Goal: Find contact information: Find contact information

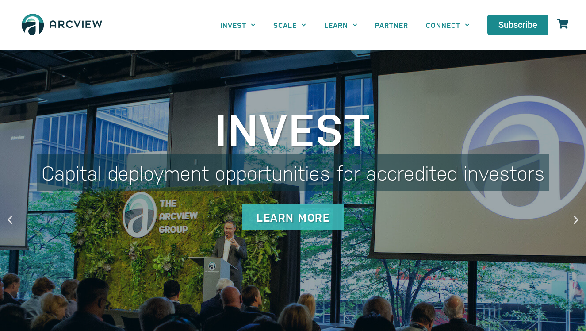
scroll to position [12, 0]
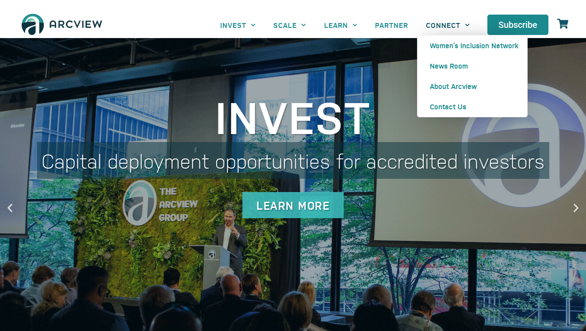
click at [443, 27] on link "CONNECT" at bounding box center [447, 25] width 61 height 20
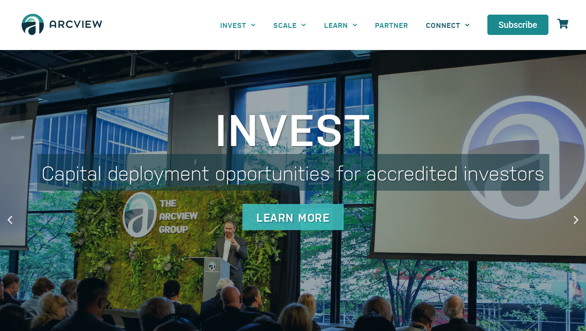
click at [437, 22] on link "CONNECT" at bounding box center [447, 25] width 61 height 20
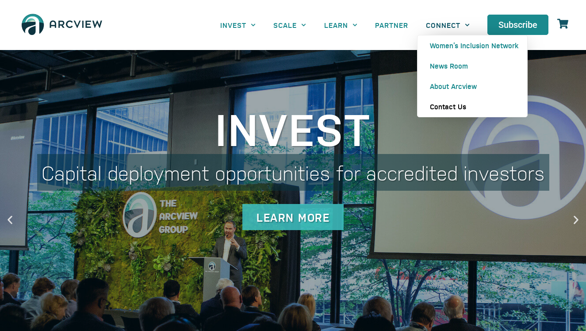
click at [450, 106] on link "Contact Us" at bounding box center [472, 106] width 110 height 20
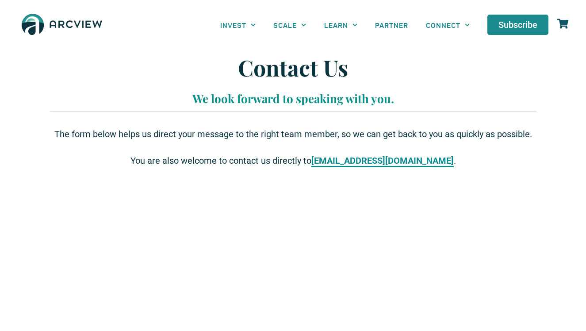
drag, startPoint x: 442, startPoint y: 158, endPoint x: 335, endPoint y: 163, distance: 106.7
click at [335, 163] on p "You are also welcome to contact us directly to [EMAIL_ADDRESS][DOMAIN_NAME] ." at bounding box center [292, 160] width 477 height 13
copy p "[EMAIL_ADDRESS][DOMAIN_NAME] ."
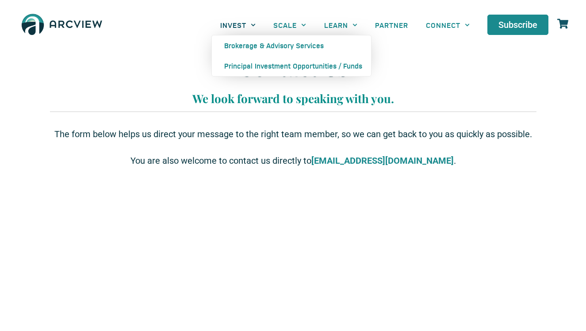
click at [252, 21] on span "Menu" at bounding box center [250, 25] width 9 height 14
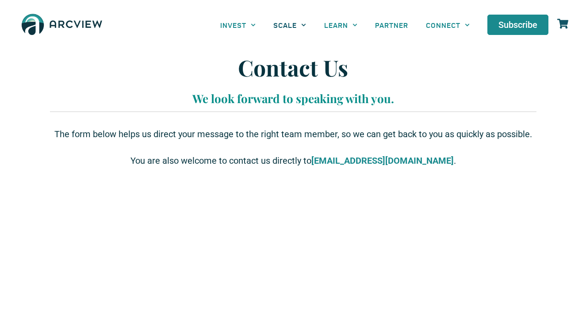
click at [282, 25] on link "SCALE" at bounding box center [289, 25] width 50 height 20
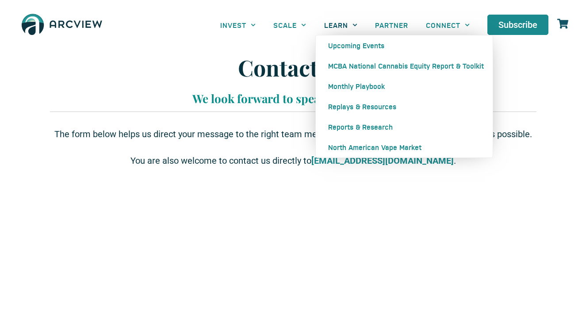
click at [332, 25] on link "LEARN" at bounding box center [340, 25] width 51 height 20
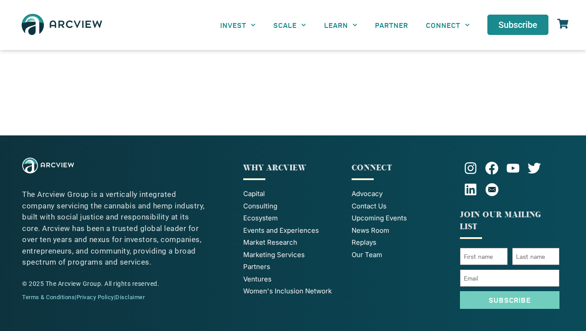
scroll to position [473, 0]
click at [372, 253] on span "Our Team" at bounding box center [366, 255] width 31 height 10
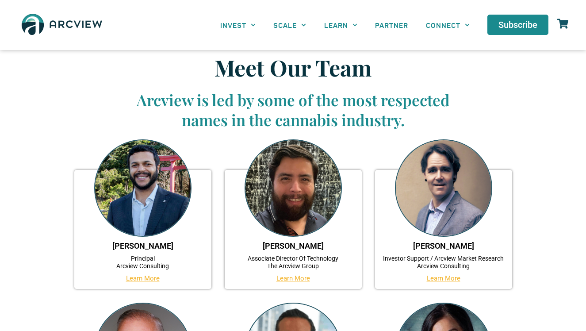
scroll to position [71, 0]
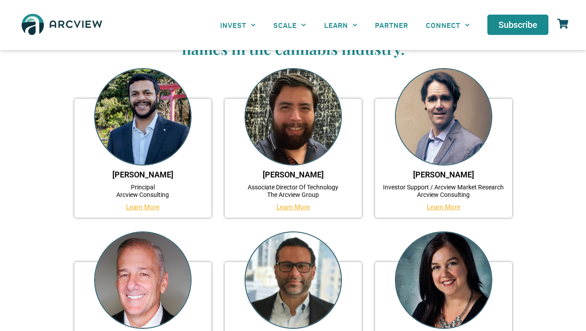
click at [158, 129] on img at bounding box center [142, 116] width 97 height 97
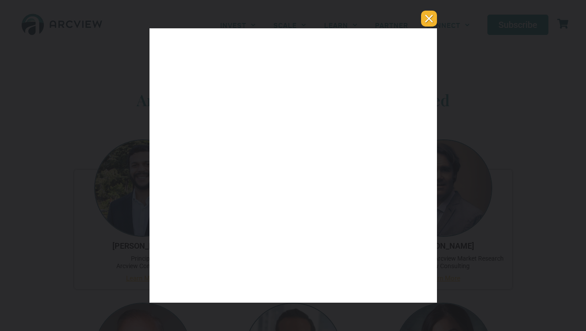
scroll to position [0, 0]
click at [418, 28] on div "You can close this modal content with the ESC key" at bounding box center [293, 165] width 586 height 331
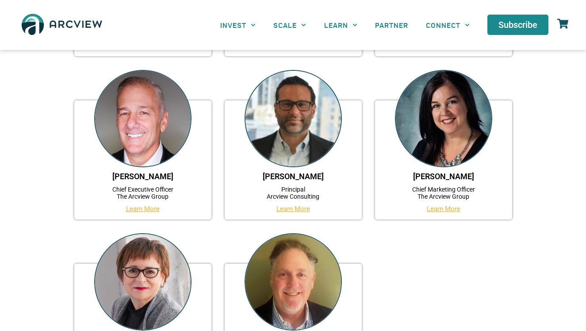
scroll to position [237, 0]
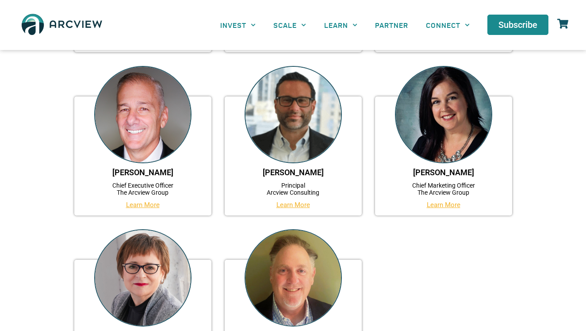
drag, startPoint x: 167, startPoint y: 170, endPoint x: 115, endPoint y: 169, distance: 52.6
click at [115, 169] on h3 "Jeffrey Finkle" at bounding box center [143, 173] width 124 height 10
copy link "Jeffrey Finkle"
click at [134, 205] on link "Learn More" at bounding box center [143, 205] width 34 height 8
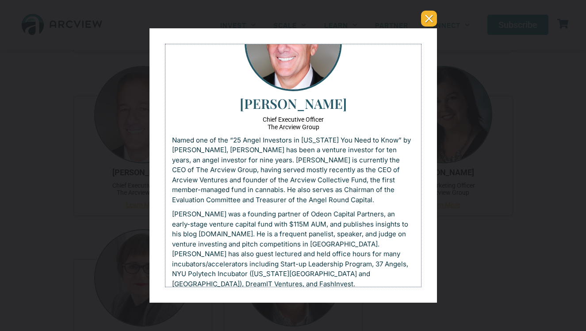
scroll to position [57, 0]
click at [276, 4] on div "You can close this modal content with the ESC key" at bounding box center [293, 165] width 586 height 331
click at [276, 1] on div "You can close this modal content with the ESC key" at bounding box center [293, 165] width 586 height 331
